Goal: Information Seeking & Learning: Learn about a topic

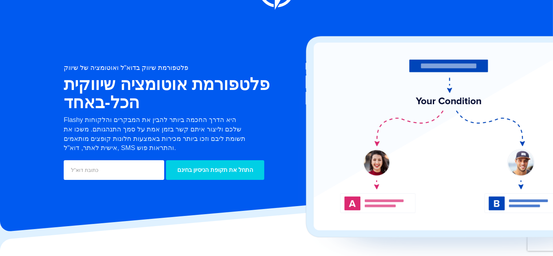
scroll to position [36, 0]
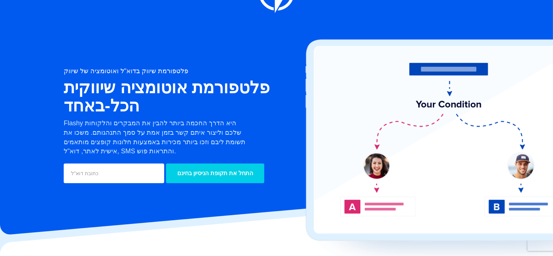
click at [269, 100] on div "פלטפורמת שיווק בדוא"ל ואוטומציה של שיווק פלטפורמת אוטומציה שיווקית הכל-באחד [PE…" at bounding box center [189, 126] width 262 height 117
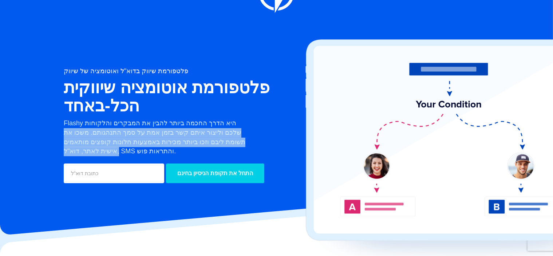
drag, startPoint x: 269, startPoint y: 100, endPoint x: 255, endPoint y: 127, distance: 30.1
click at [255, 127] on div "פלטפורמת שיווק בדוא"ל ואוטומציה של שיווק פלטפורמת אוטומציה שיווקית הכל-באחד [PE…" at bounding box center [189, 126] width 262 height 117
click at [255, 127] on div "Flashy היא הדרך החכמה ביותר להבין את המבקרים והלקוחות שלכם וליצור איתם קשר בזמן…" at bounding box center [189, 137] width 262 height 37
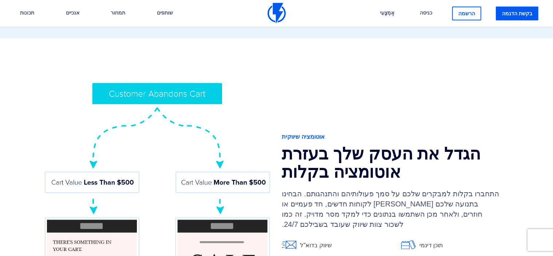
scroll to position [618, 0]
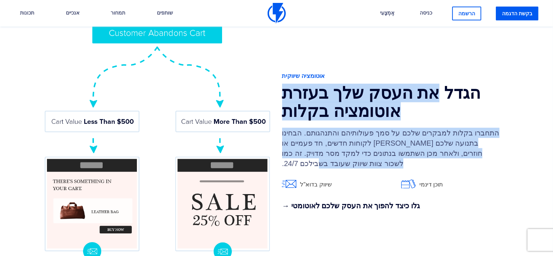
drag, startPoint x: 429, startPoint y: 87, endPoint x: 414, endPoint y: 145, distance: 60.4
click at [414, 145] on div "אוטומציה שיווקית הגדל את העסק שלך בעזרת אוטומציה בקלות התחברו בקלות למבקרים שלכ…" at bounding box center [395, 141] width 238 height 139
click at [414, 145] on p "התחברו בקלות למבקרים שלכם על סמך פעולותיהם והתנהגותם. הבחינו בתנועה שלכם [PERSO…" at bounding box center [391, 148] width 218 height 41
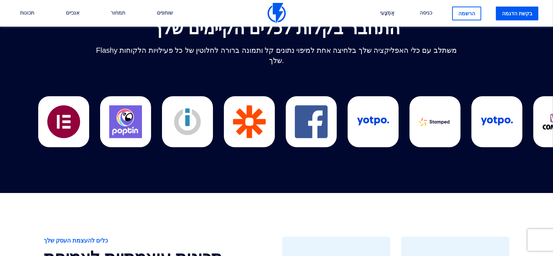
scroll to position [1945, 0]
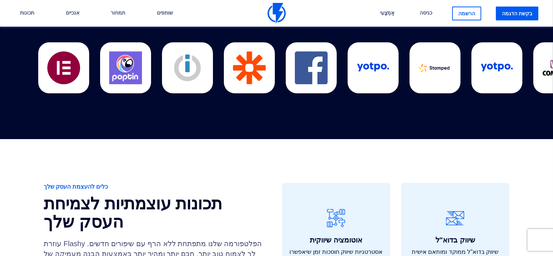
click at [207, 194] on font "תכונות עוצמתיות לצמיחת העסק שלך" at bounding box center [133, 212] width 178 height 37
click at [222, 194] on font "תכונות עוצמתיות לצמיחת העסק שלך" at bounding box center [133, 212] width 178 height 37
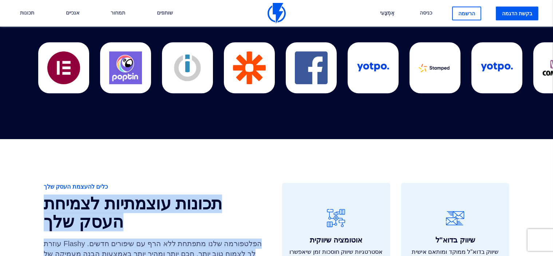
drag, startPoint x: 226, startPoint y: 181, endPoint x: 236, endPoint y: 219, distance: 39.3
click at [236, 219] on div "כלים להעצמת העסק שלך תכונות עוצמתיות לצמיחת העסק שלך הפלטפורמה שלנו מתפתחת ללא …" at bounding box center [157, 228] width 238 height 90
click at [236, 239] on font "הפלטפורמה שלנו מתפתחת ללא הרף עם שיפורים חדשים. Flashy עוזרת לך לצמוח טוב יותר,…" at bounding box center [153, 253] width 218 height 28
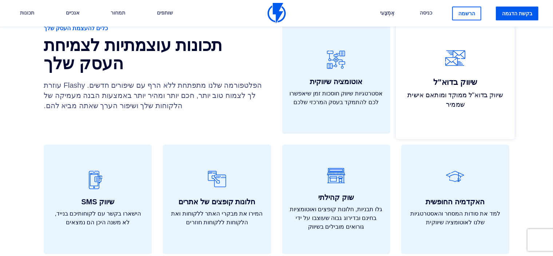
scroll to position [2091, 0]
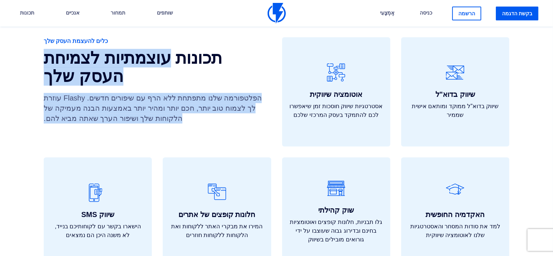
drag, startPoint x: 208, startPoint y: 44, endPoint x: 214, endPoint y: 93, distance: 50.2
click at [214, 93] on div "כלים להעצמת העסק שלך תכונות עוצמתיות לצמיחת העסק שלך הפלטפורמה שלנו מתפתחת ללא …" at bounding box center [157, 82] width 238 height 90
click at [214, 93] on p "הפלטפורמה שלנו מתפתחת ללא הרף עם שיפורים חדשים. Flashy עוזרת לך לצמוח טוב יותר,…" at bounding box center [153, 108] width 218 height 31
drag, startPoint x: 214, startPoint y: 93, endPoint x: 238, endPoint y: 30, distance: 67.9
click at [238, 37] on div "כלים להעצמת העסק שלך תכונות עוצמתיות לצמיחת העסק שלך הפלטפורמה שלנו מתפתחת ללא …" at bounding box center [157, 82] width 238 height 90
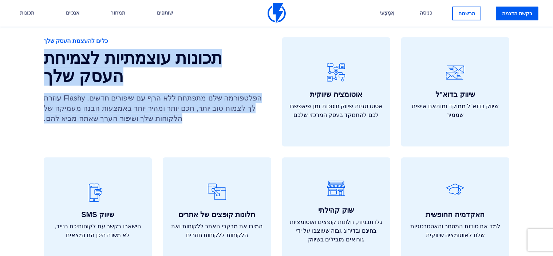
click at [222, 49] on font "תכונות עוצמתיות לצמיחת העסק שלך" at bounding box center [133, 67] width 178 height 37
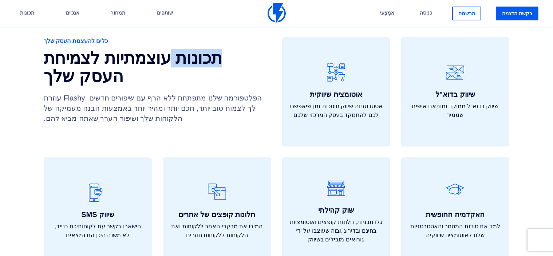
click at [222, 49] on font "תכונות עוצמתיות לצמיחת העסק שלך" at bounding box center [133, 67] width 178 height 37
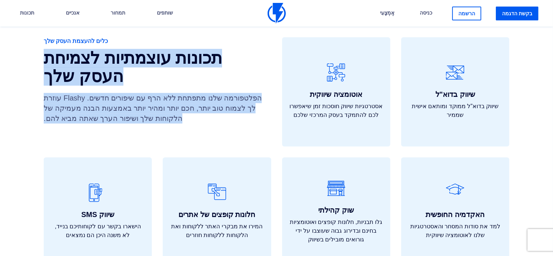
drag, startPoint x: 239, startPoint y: 31, endPoint x: 241, endPoint y: 80, distance: 48.8
click at [241, 80] on div "כלים להעצמת העסק שלך תכונות עוצמתיות לצמיחת העסק שלך הפלטפורמה שלנו מתפתחת ללא …" at bounding box center [157, 82] width 238 height 90
click at [241, 94] on font "הפלטפורמה שלנו מתפתחת ללא הרף עם שיפורים חדשים. Flashy עוזרת לך לצמוח טוב יותר,…" at bounding box center [153, 108] width 218 height 28
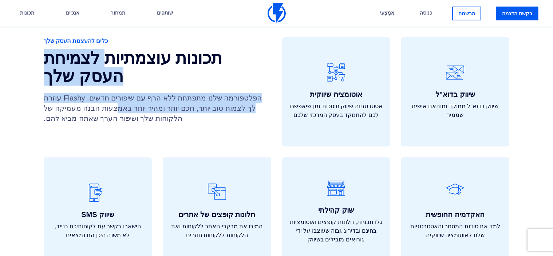
drag, startPoint x: 138, startPoint y: 83, endPoint x: 151, endPoint y: 32, distance: 52.4
click at [151, 37] on div "כלים להעצמת העסק שלך תכונות עוצמתיות לצמיחת העסק שלך הפלטפורמה שלנו מתפתחת ללא …" at bounding box center [157, 82] width 238 height 90
click at [151, 49] on font "תכונות עוצמתיות לצמיחת העסק שלך" at bounding box center [133, 67] width 178 height 37
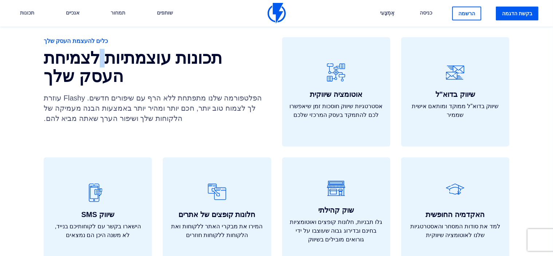
click at [151, 49] on font "תכונות עוצמתיות לצמיחת העסק שלך" at bounding box center [133, 67] width 178 height 37
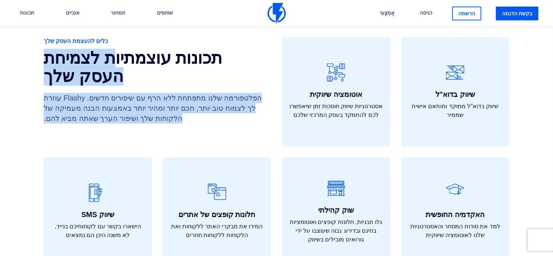
drag, startPoint x: 151, startPoint y: 32, endPoint x: 160, endPoint y: 92, distance: 61.4
click at [160, 92] on div "כלים להעצמת העסק שלך תכונות עוצמתיות לצמיחת העסק שלך הפלטפורמה שלנו מתפתחת ללא …" at bounding box center [157, 82] width 238 height 90
click at [160, 93] on p "הפלטפורמה שלנו מתפתחת ללא הרף עם שיפורים חדשים. Flashy עוזרת לך לצמוח טוב יותר,…" at bounding box center [153, 108] width 218 height 31
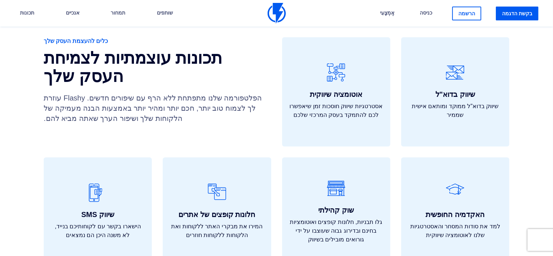
click at [160, 93] on p "הפלטפורמה שלנו מתפתחת ללא הרף עם שיפורים חדשים. Flashy עוזרת לך לצמוח טוב יותר,…" at bounding box center [153, 108] width 218 height 31
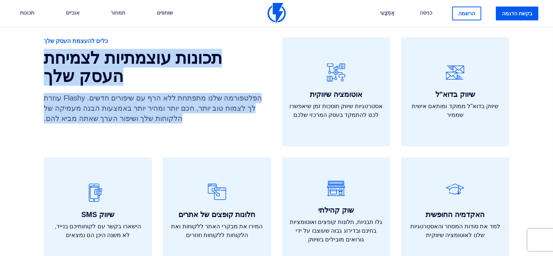
drag, startPoint x: 160, startPoint y: 92, endPoint x: 170, endPoint y: 43, distance: 50.4
click at [170, 43] on div "כלים להעצמת העסק שלך תכונות עוצמתיות לצמיחת העסק שלך הפלטפורמה שלנו מתפתחת ללא …" at bounding box center [157, 82] width 238 height 90
click at [170, 49] on h2 "תכונות עוצמתיות לצמיחת העסק שלך" at bounding box center [157, 67] width 227 height 36
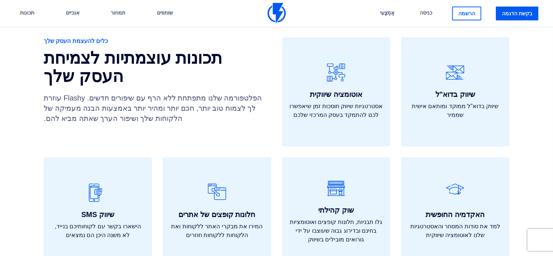
click at [170, 49] on h2 "תכונות עוצמתיות לצמיחת העסק שלך" at bounding box center [157, 67] width 227 height 36
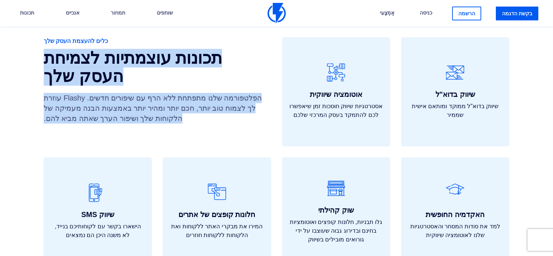
drag, startPoint x: 170, startPoint y: 43, endPoint x: 178, endPoint y: 85, distance: 42.8
click at [178, 85] on div "כלים להעצמת העסק שלך תכונות עוצמתיות לצמיחת העסק שלך הפלטפורמה שלנו מתפתחת ללא …" at bounding box center [157, 82] width 238 height 90
click at [178, 93] on p "הפלטפורמה שלנו מתפתחת ללא הרף עם שיפורים חדשים. Flashy עוזרת לך לצמוח טוב יותר,…" at bounding box center [153, 108] width 218 height 31
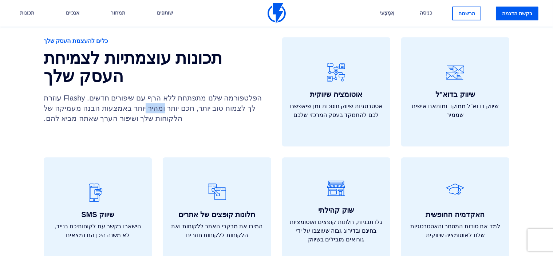
click at [178, 93] on p "הפלטפורמה שלנו מתפתחת ללא הרף עם שיפורים חדשים. Flashy עוזרת לך לצמוח טוב יותר,…" at bounding box center [153, 108] width 218 height 31
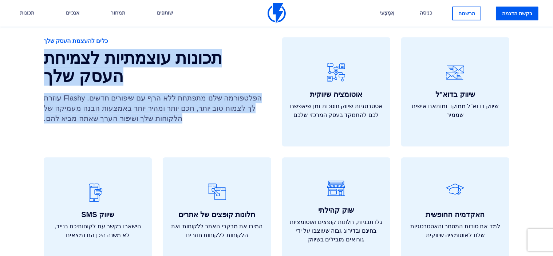
drag, startPoint x: 178, startPoint y: 85, endPoint x: 178, endPoint y: 37, distance: 48.0
click at [178, 37] on div "כלים להעצמת העסק שלך תכונות עוצמתיות לצמיחת העסק שלך הפלטפורמה שלנו מתפתחת ללא …" at bounding box center [157, 82] width 238 height 90
click at [178, 49] on font "תכונות עוצמתיות לצמיחת העסק שלך" at bounding box center [133, 67] width 178 height 37
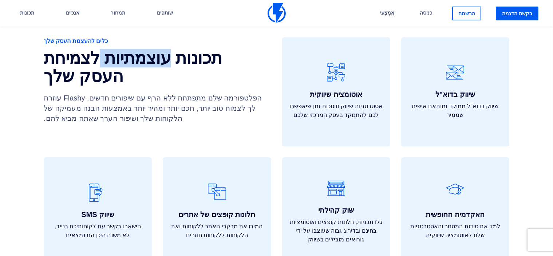
click at [178, 49] on font "תכונות עוצמתיות לצמיחת העסק שלך" at bounding box center [133, 67] width 178 height 37
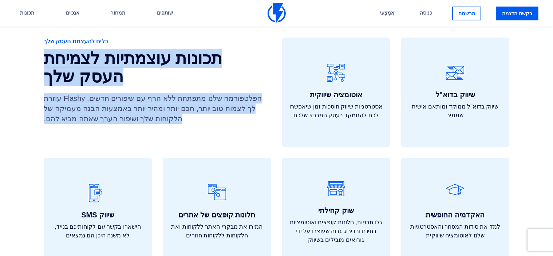
drag, startPoint x: 178, startPoint y: 36, endPoint x: 185, endPoint y: 85, distance: 49.6
click at [185, 85] on div "כלים להעצמת העסק שלך תכונות עוצמתיות לצמיחת העסק שלך הפלטפורמה שלנו מתפתחת ללא …" at bounding box center [157, 82] width 238 height 90
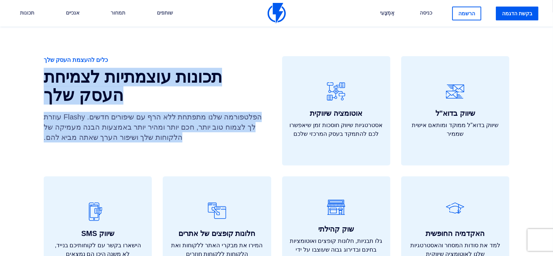
scroll to position [2054, 0]
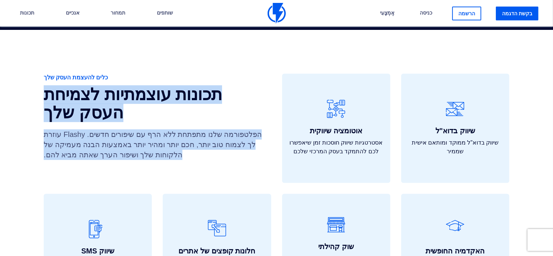
click at [185, 85] on div "כלים להעצמת העסק שלך תכונות עוצמתיות לצמיחת העסק שלך הפלטפורמה שלנו מתפתחת ללא …" at bounding box center [157, 118] width 238 height 90
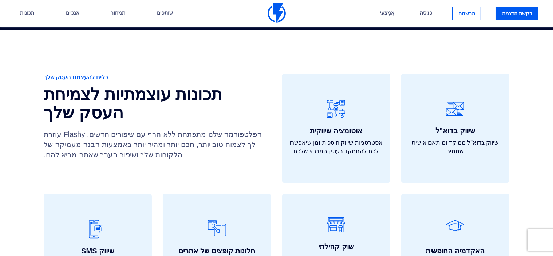
click at [201, 85] on font "תכונות עוצמתיות לצמיחת העסק שלך" at bounding box center [133, 103] width 178 height 37
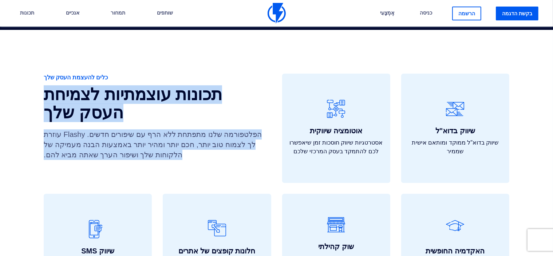
drag, startPoint x: 201, startPoint y: 72, endPoint x: 203, endPoint y: 119, distance: 47.0
click at [203, 119] on div "כלים להעצמת העסק שלך תכונות עוצמתיות לצמיחת העסק שלך הפלטפורמה שלנו מתפתחת ללא …" at bounding box center [157, 118] width 238 height 90
click at [203, 130] on font "הפלטפורמה שלנו מתפתחת ללא הרף עם שיפורים חדשים. Flashy עוזרת לך לצמוח טוב יותר,…" at bounding box center [153, 144] width 218 height 28
drag, startPoint x: 203, startPoint y: 129, endPoint x: 216, endPoint y: 53, distance: 77.6
click at [216, 73] on div "כלים להעצמת העסק שלך תכונות עוצמתיות לצמיחת העסק שלך הפלטפורמה שלנו מתפתחת ללא …" at bounding box center [157, 118] width 238 height 90
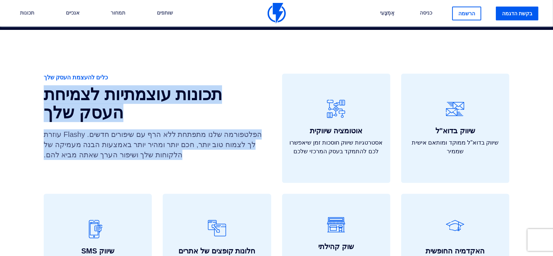
click at [216, 73] on span "כלים להעצמת העסק שלך" at bounding box center [157, 77] width 227 height 8
drag, startPoint x: 216, startPoint y: 53, endPoint x: 217, endPoint y: 126, distance: 73.5
click at [217, 126] on div "כלים להעצמת העסק שלך תכונות עוצמתיות לצמיחת העסק שלך הפלטפורמה שלנו מתפתחת ללא …" at bounding box center [157, 118] width 238 height 90
click at [217, 129] on p "הפלטפורמה שלנו מתפתחת ללא הרף עם שיפורים חדשים. Flashy עוזרת לך לצמוח טוב יותר,…" at bounding box center [153, 144] width 218 height 31
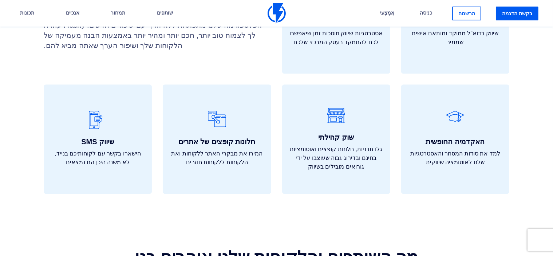
scroll to position [2273, 0]
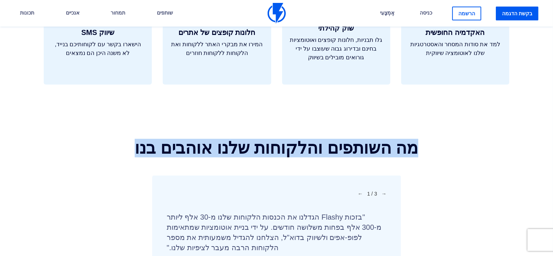
drag, startPoint x: 425, startPoint y: 121, endPoint x: 91, endPoint y: 123, distance: 334.3
click at [91, 139] on h2 "מה השותפים והלקוחות שלנו אוהבים בנו" at bounding box center [276, 148] width 553 height 18
drag, startPoint x: 157, startPoint y: 126, endPoint x: 368, endPoint y: 126, distance: 210.6
click at [368, 139] on h2 "מה השותפים והלקוחות שלנו אוהבים בנו" at bounding box center [276, 148] width 553 height 18
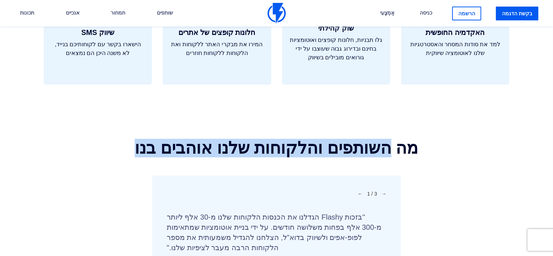
click at [368, 139] on font "מה השותפים והלקוחות שלנו אוהבים בנו" at bounding box center [276, 148] width 283 height 19
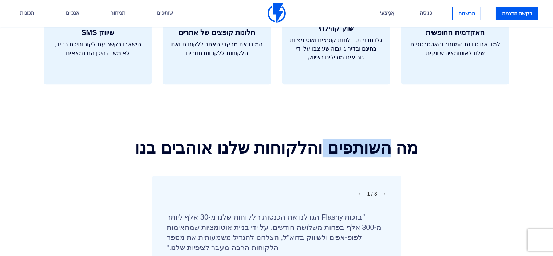
click at [368, 139] on font "מה השותפים והלקוחות שלנו אוהבים בנו" at bounding box center [276, 148] width 283 height 19
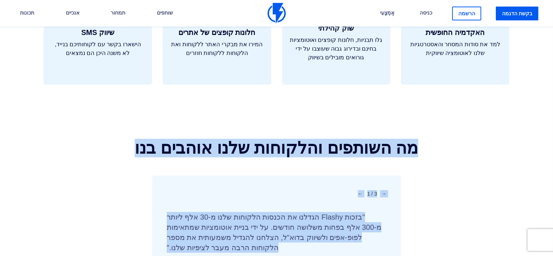
drag, startPoint x: 368, startPoint y: 126, endPoint x: 359, endPoint y: 213, distance: 87.4
click at [359, 213] on div "מה השותפים והלקוחות שלנו אוהבים בנו ← 1 / 3 → [PERSON_NAME] ← →" at bounding box center [276, 226] width 563 height 175
click at [450, 185] on div "מה השותפים והלקוחות שלנו אוהבים בנו ← 1 / 3 → [PERSON_NAME] ← →" at bounding box center [276, 226] width 563 height 175
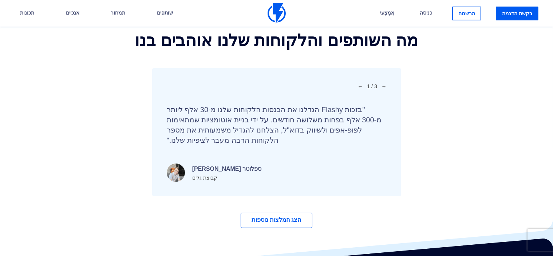
scroll to position [2527, 0]
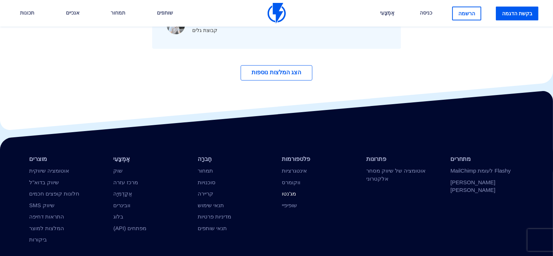
click at [288, 190] on font "מג'נטו" at bounding box center [289, 193] width 14 height 6
